Goal: Browse casually

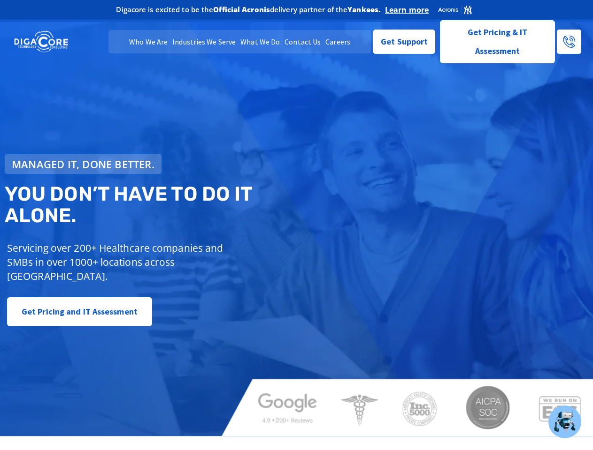
click at [83, 164] on span "Managed IT, done better." at bounding box center [83, 164] width 143 height 10
